Goal: Navigation & Orientation: Find specific page/section

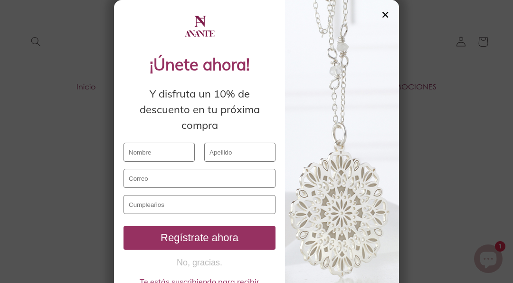
scroll to position [29, 0]
click at [388, 12] on div "✕" at bounding box center [385, 15] width 9 height 10
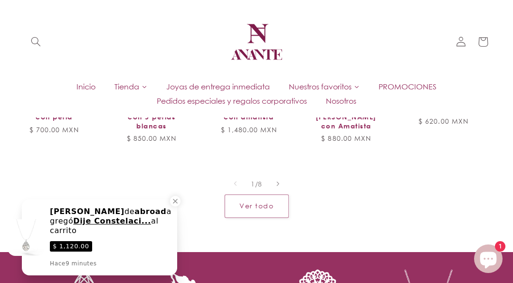
scroll to position [597, 0]
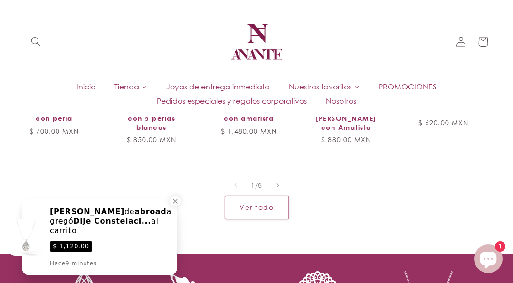
click at [281, 174] on button "Diapositiva a la derecha" at bounding box center [278, 184] width 21 height 21
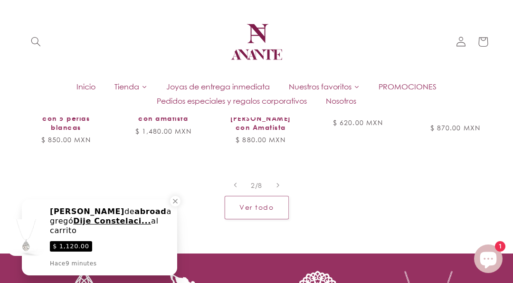
scroll to position [0, 97]
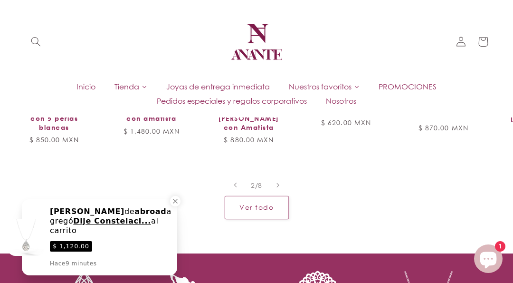
click at [275, 198] on link "Ver todo" at bounding box center [257, 207] width 64 height 23
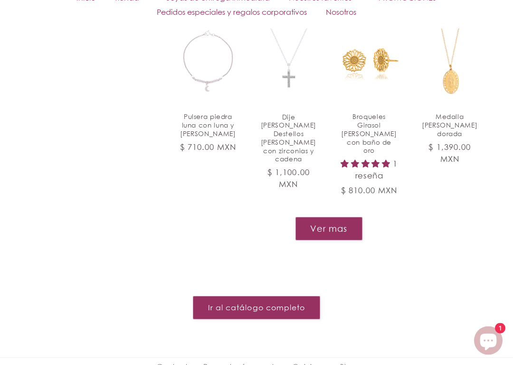
scroll to position [971, 0]
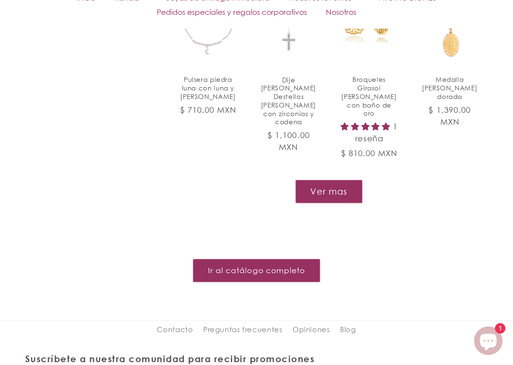
click at [348, 193] on button "Ver mas" at bounding box center [329, 191] width 67 height 23
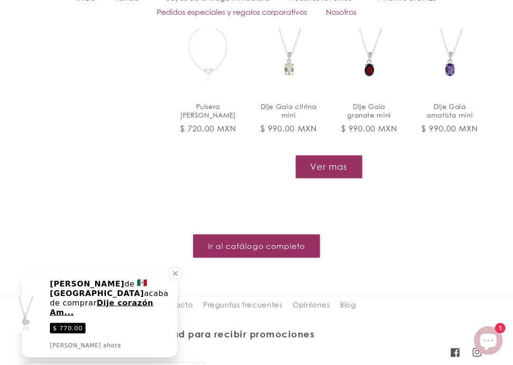
scroll to position [1660, 0]
click at [303, 257] on link "Ir al catálogo completo" at bounding box center [256, 245] width 127 height 23
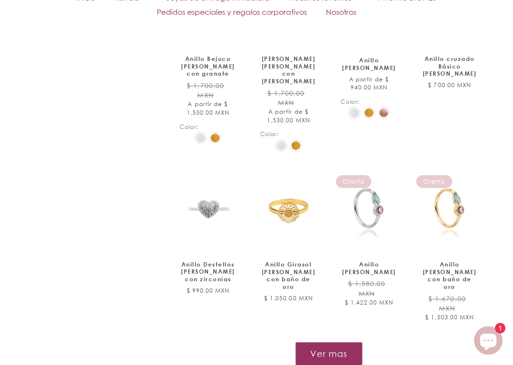
scroll to position [769, 0]
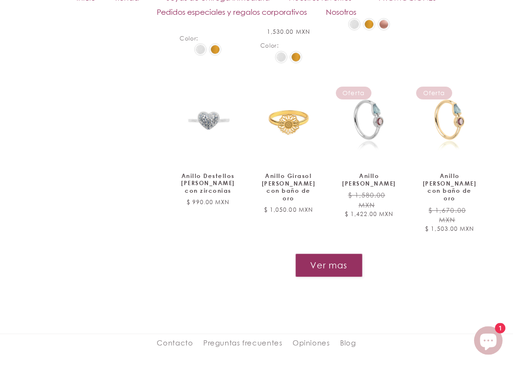
click at [349, 254] on button "Ver mas" at bounding box center [329, 265] width 67 height 23
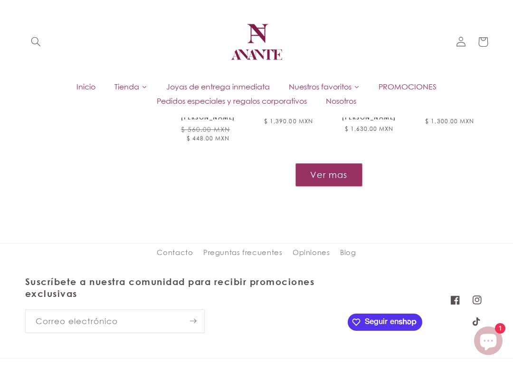
scroll to position [1628, 0]
click at [426, 89] on span "PROMOCIONES" at bounding box center [408, 86] width 58 height 10
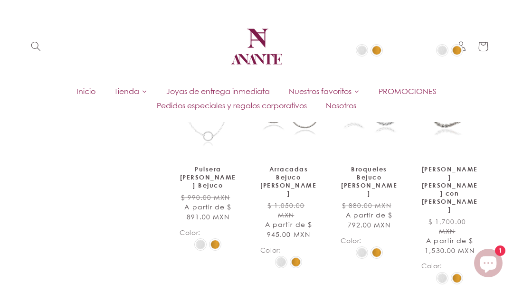
scroll to position [727, 0]
